Goal: Task Accomplishment & Management: Manage account settings

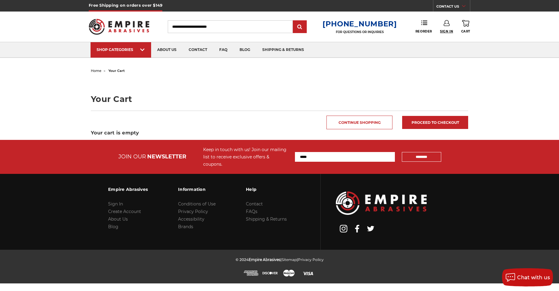
click at [448, 31] on span "Sign In" at bounding box center [446, 31] width 13 height 4
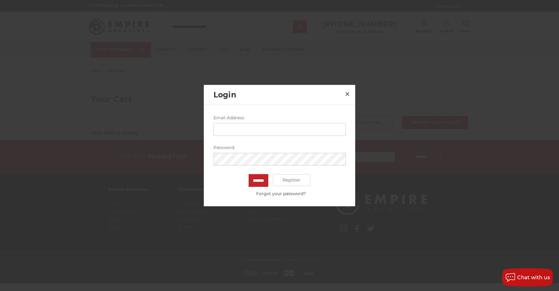
click at [305, 133] on input "Email Address:" at bounding box center [280, 129] width 132 height 13
type input "**********"
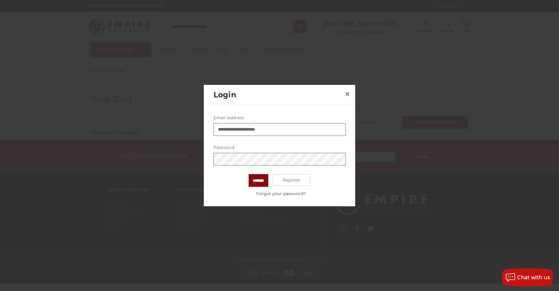
click at [249, 185] on input "*******" at bounding box center [259, 180] width 20 height 13
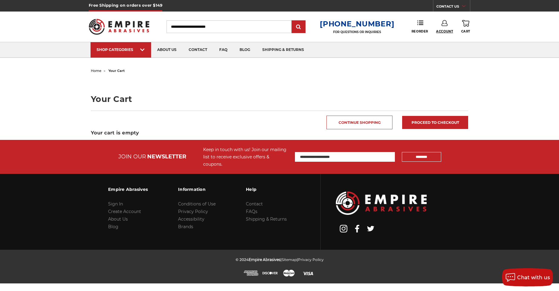
click at [446, 33] on span "Account" at bounding box center [444, 31] width 17 height 4
click at [449, 41] on link "Account" at bounding box center [444, 40] width 43 height 12
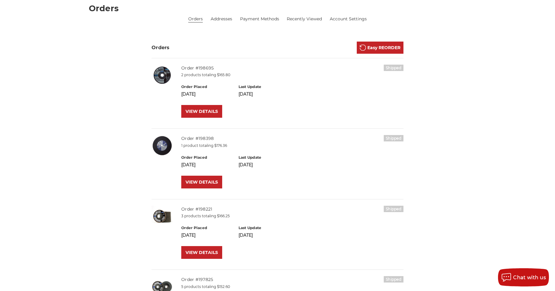
scroll to position [91, 0]
click at [184, 119] on div "Shipped Order #198695 2 products totaling $165.80 Order Placed Aug 19th 2025 La…" at bounding box center [292, 92] width 222 height 57
click at [194, 111] on link "VIEW DETAILS" at bounding box center [201, 111] width 41 height 13
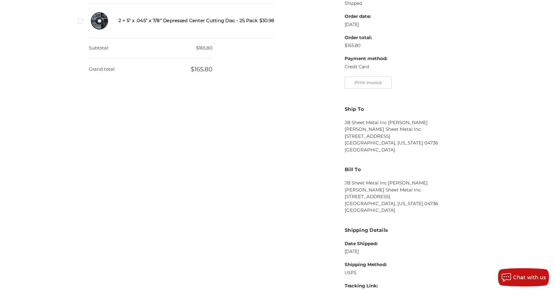
scroll to position [182, 0]
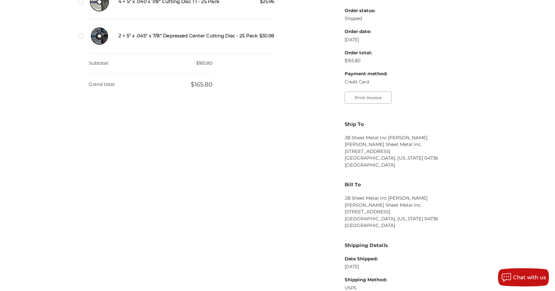
click at [387, 99] on button "Print Invoice" at bounding box center [367, 97] width 47 height 12
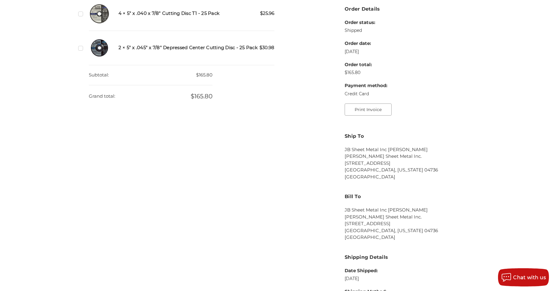
scroll to position [0, 0]
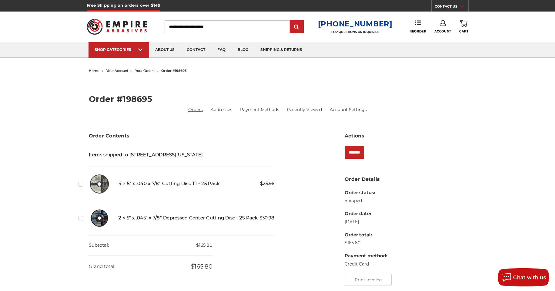
click at [194, 108] on link "Orders" at bounding box center [195, 109] width 15 height 6
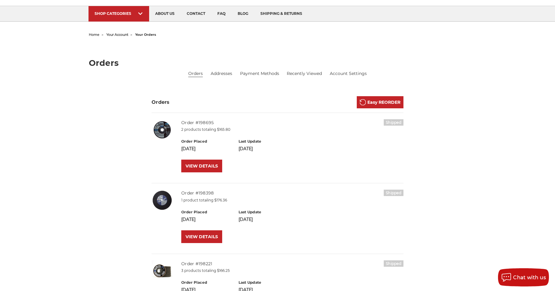
scroll to position [91, 0]
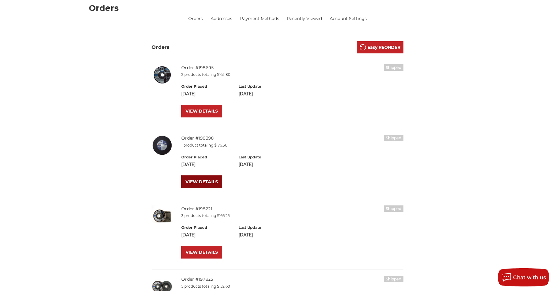
click at [204, 185] on link "VIEW DETAILS" at bounding box center [201, 181] width 41 height 13
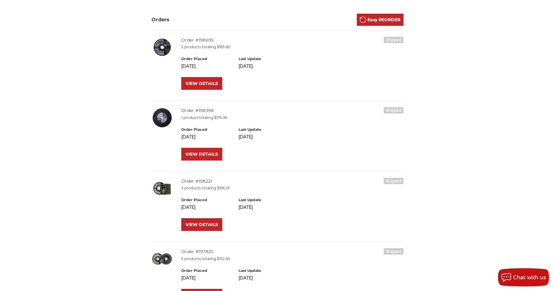
scroll to position [151, 0]
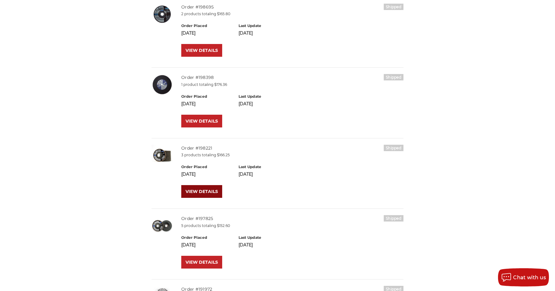
click at [194, 194] on link "VIEW DETAILS" at bounding box center [201, 191] width 41 height 13
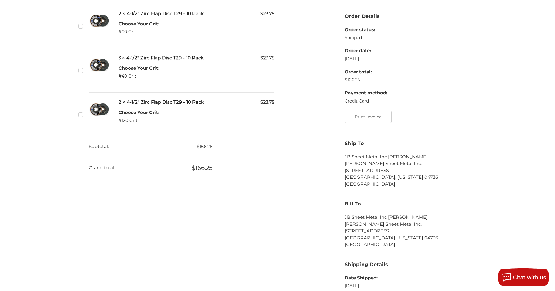
scroll to position [91, 0]
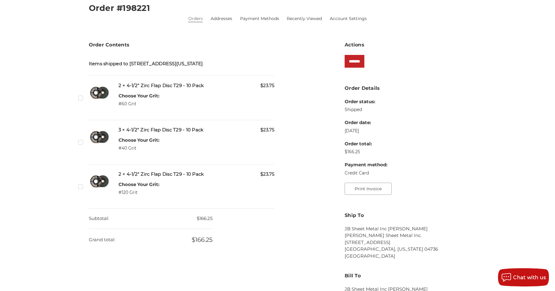
click at [384, 190] on button "Print Invoice" at bounding box center [367, 188] width 47 height 12
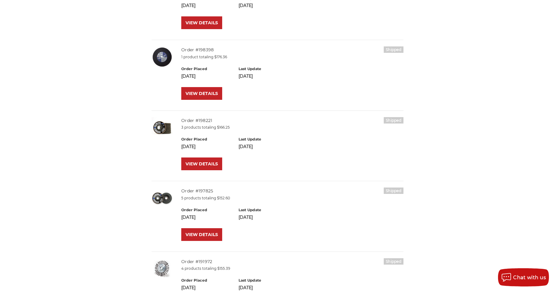
scroll to position [242, 0]
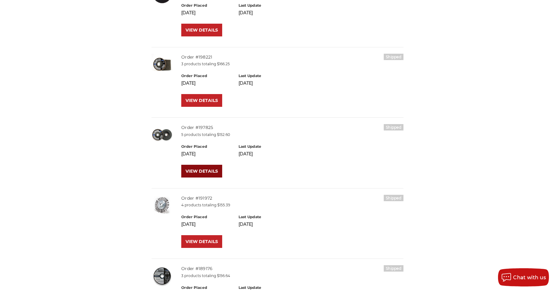
click at [192, 172] on link "VIEW DETAILS" at bounding box center [201, 171] width 41 height 13
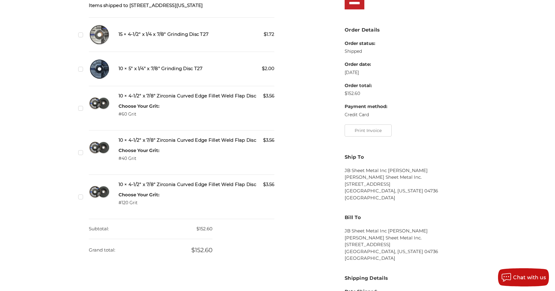
scroll to position [151, 0]
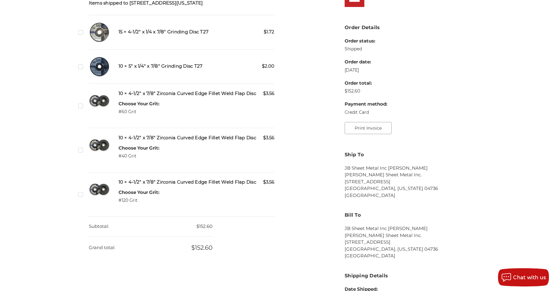
click at [385, 126] on button "Print Invoice" at bounding box center [367, 128] width 47 height 12
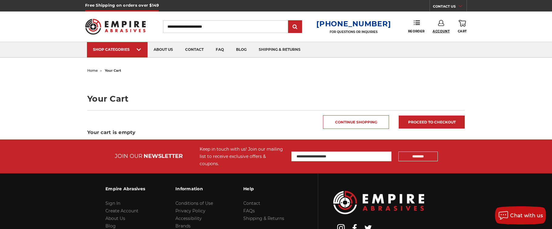
click at [440, 30] on span "Account" at bounding box center [441, 31] width 17 height 4
click at [447, 40] on link "Account" at bounding box center [441, 40] width 43 height 12
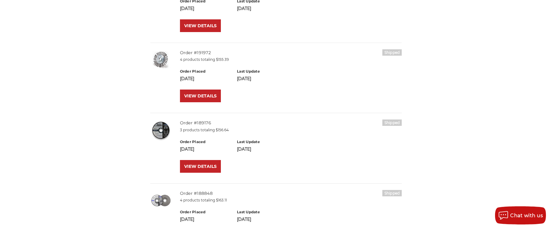
scroll to position [394, 0]
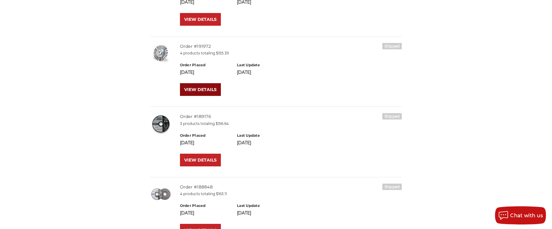
click at [197, 91] on link "VIEW DETAILS" at bounding box center [200, 89] width 41 height 13
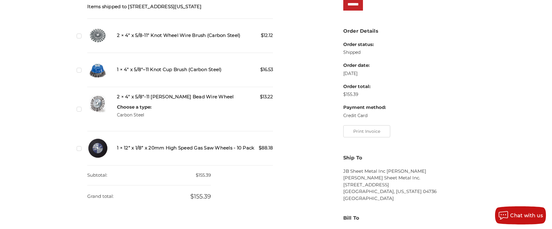
scroll to position [151, 0]
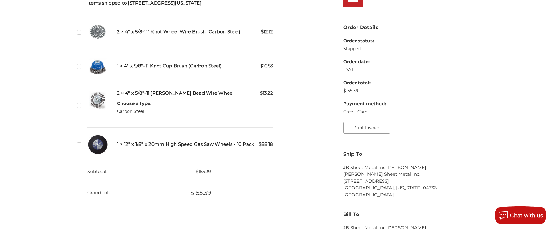
click at [363, 126] on button "Print Invoice" at bounding box center [366, 128] width 47 height 12
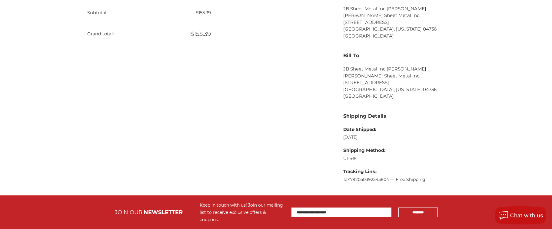
scroll to position [212, 0]
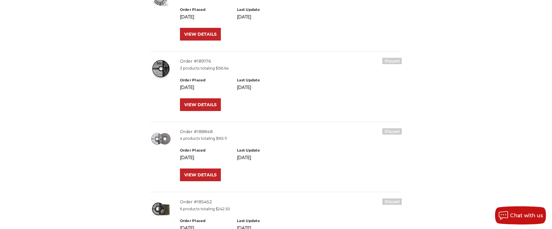
scroll to position [454, 0]
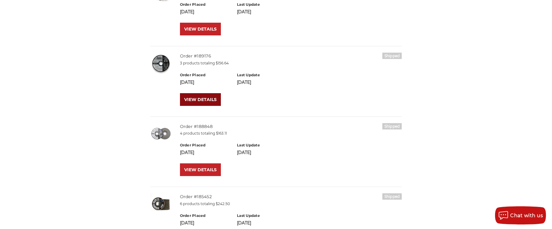
click at [188, 98] on link "VIEW DETAILS" at bounding box center [200, 99] width 41 height 13
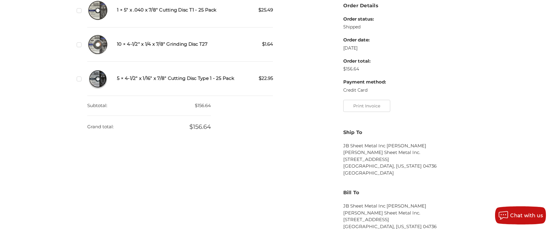
scroll to position [182, 0]
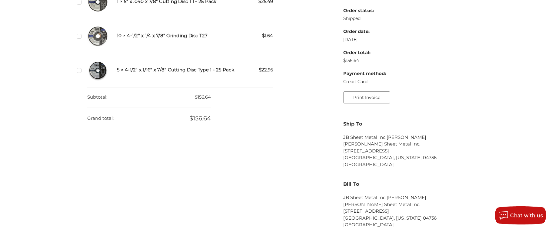
click at [379, 96] on button "Print Invoice" at bounding box center [366, 97] width 47 height 12
